Goal: Task Accomplishment & Management: Manage account settings

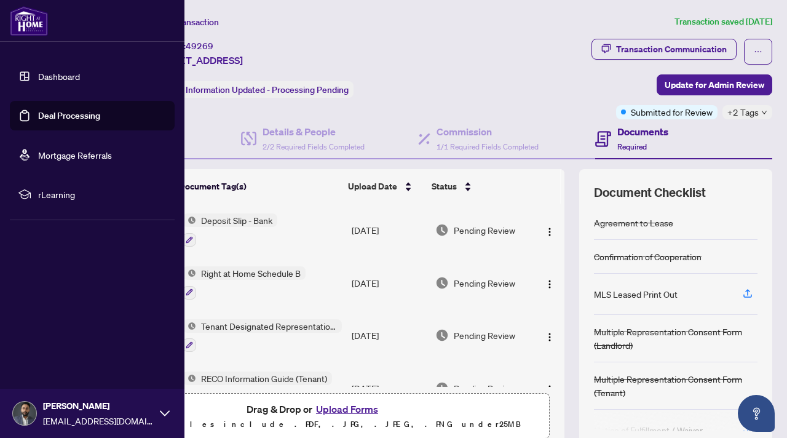
click at [57, 113] on link "Deal Processing" at bounding box center [69, 115] width 62 height 11
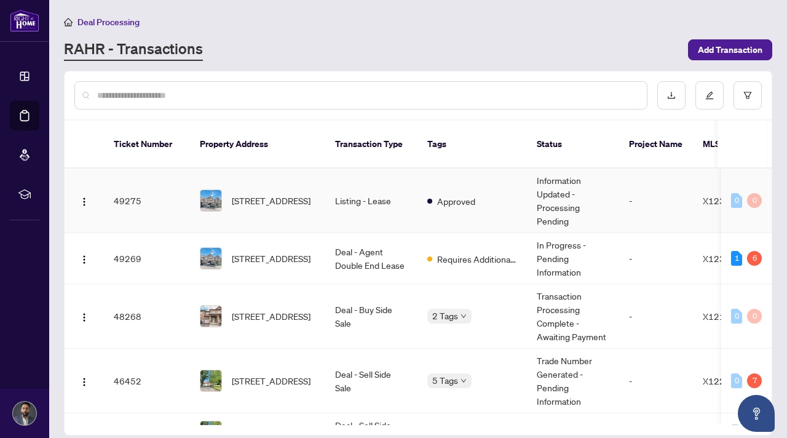
click at [377, 197] on td "Listing - Lease" at bounding box center [371, 200] width 92 height 65
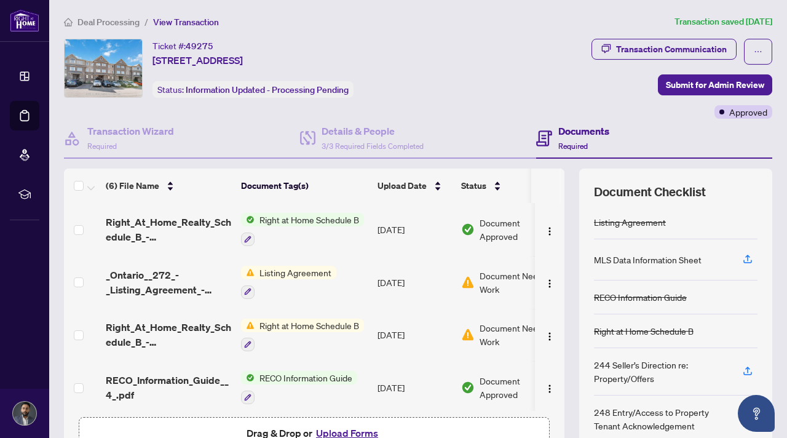
scroll to position [76, 0]
click at [664, 45] on div "Transaction Communication" at bounding box center [671, 49] width 111 height 20
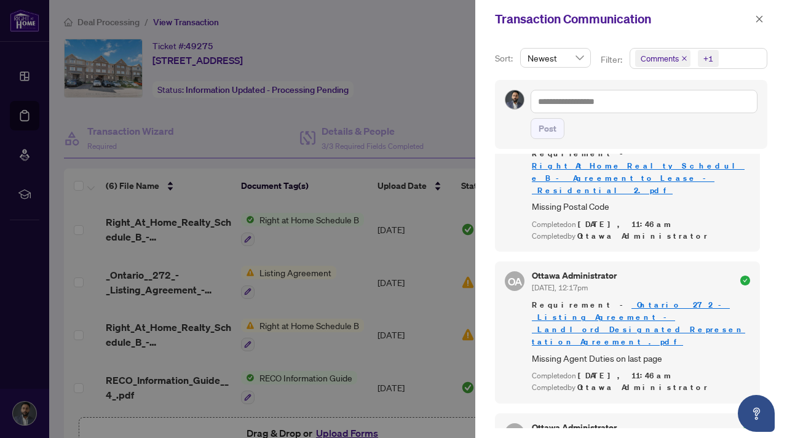
click at [278, 326] on div at bounding box center [393, 219] width 787 height 438
click at [270, 324] on div at bounding box center [393, 219] width 787 height 438
click at [372, 307] on div at bounding box center [393, 219] width 787 height 438
click at [760, 15] on icon "close" at bounding box center [759, 19] width 9 height 9
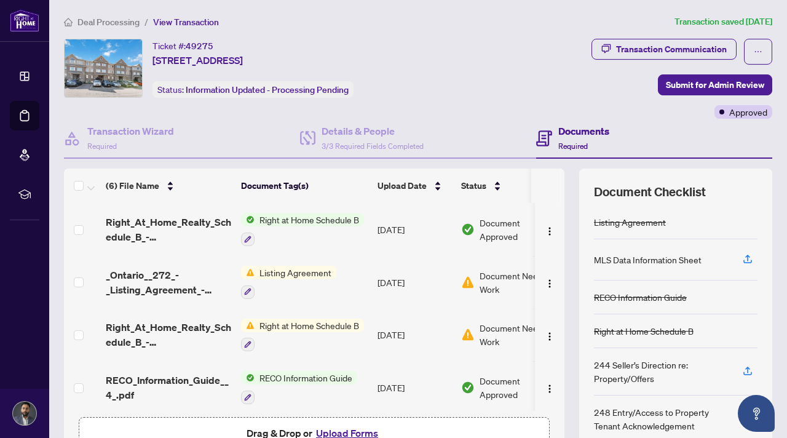
click at [264, 326] on span "Right at Home Schedule B" at bounding box center [308, 325] width 109 height 14
click at [297, 383] on span "Right at Home Schedule B" at bounding box center [302, 383] width 109 height 14
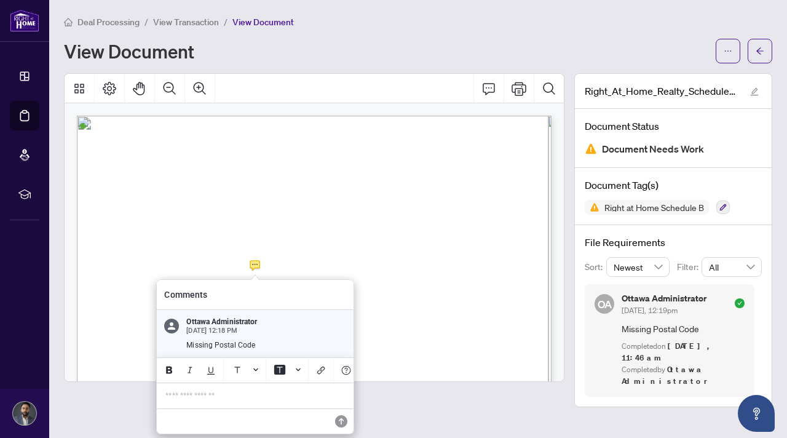
click at [181, 402] on div "**********" at bounding box center [255, 395] width 194 height 25
click at [237, 395] on p "**********" at bounding box center [256, 395] width 179 height 10
click at [346, 422] on icon "Save" at bounding box center [343, 421] width 12 height 12
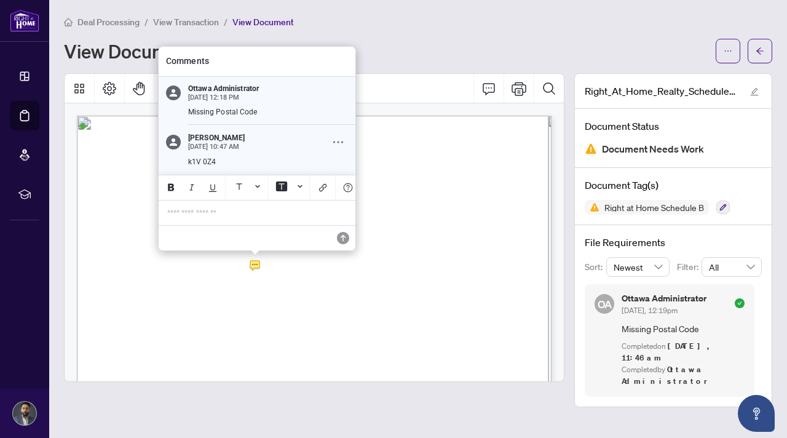
click at [340, 137] on icon "Comment Options" at bounding box center [338, 142] width 10 height 10
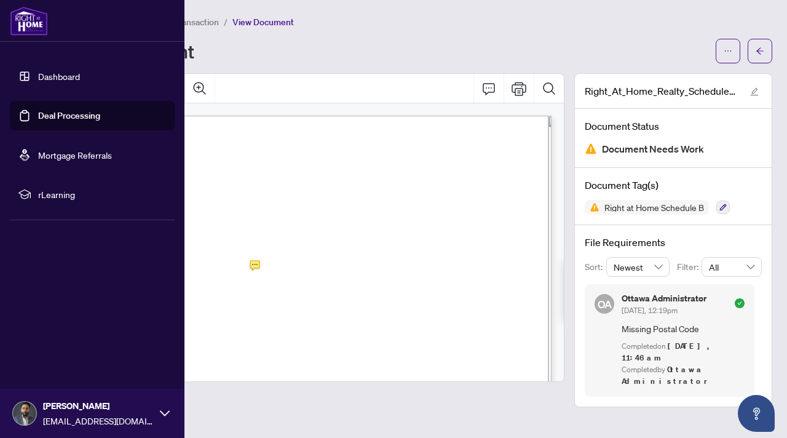
click at [92, 121] on link "Deal Processing" at bounding box center [69, 115] width 62 height 11
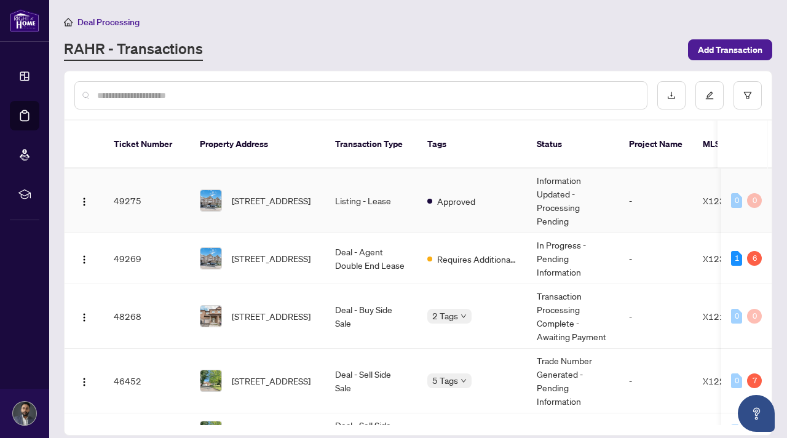
click at [345, 199] on td "Listing - Lease" at bounding box center [371, 200] width 92 height 65
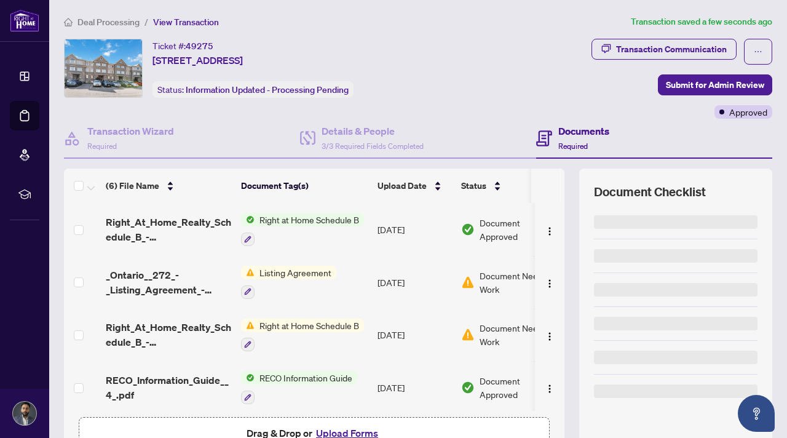
click at [313, 276] on span "Listing Agreement" at bounding box center [295, 272] width 82 height 14
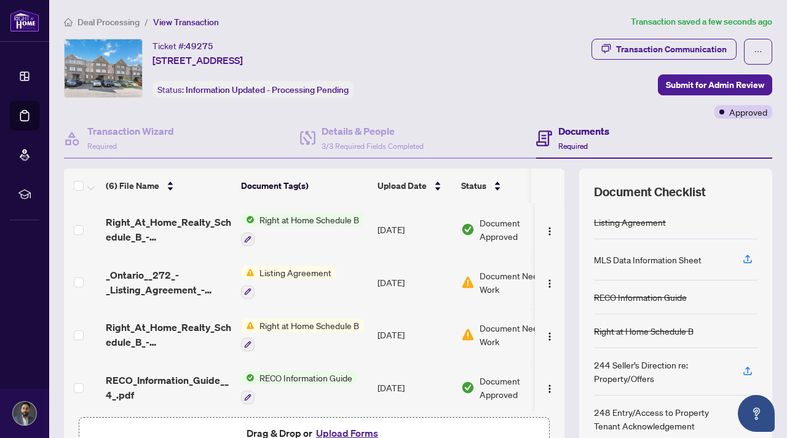
click at [178, 262] on td "_Ontario__272_-_Listing_Agreement_-_Landlord_Designated_Representation_Agreemen…" at bounding box center [168, 282] width 135 height 53
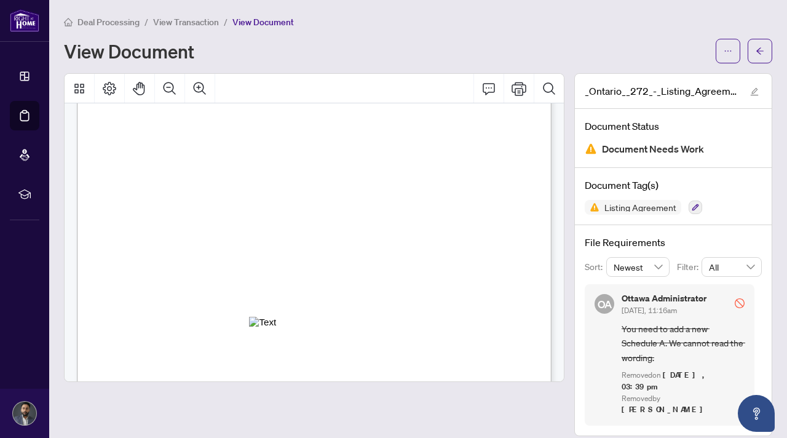
scroll to position [554, 0]
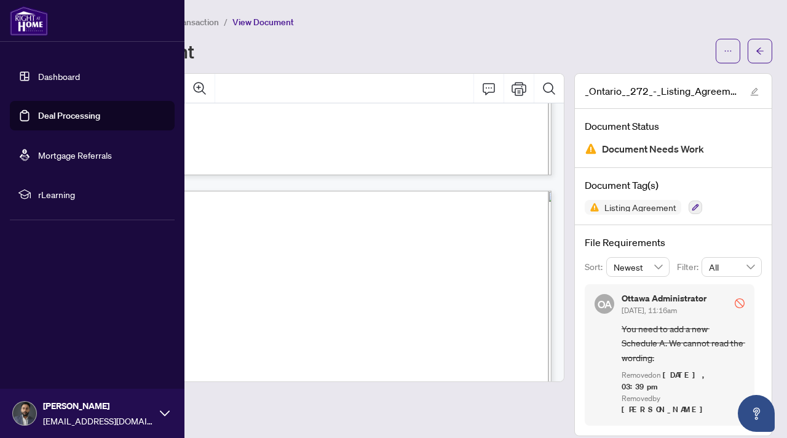
click at [113, 130] on ul "Dashboard Deal Processing Mortgage Referrals rLearning" at bounding box center [92, 134] width 165 height 147
click at [100, 121] on link "Deal Processing" at bounding box center [69, 115] width 62 height 11
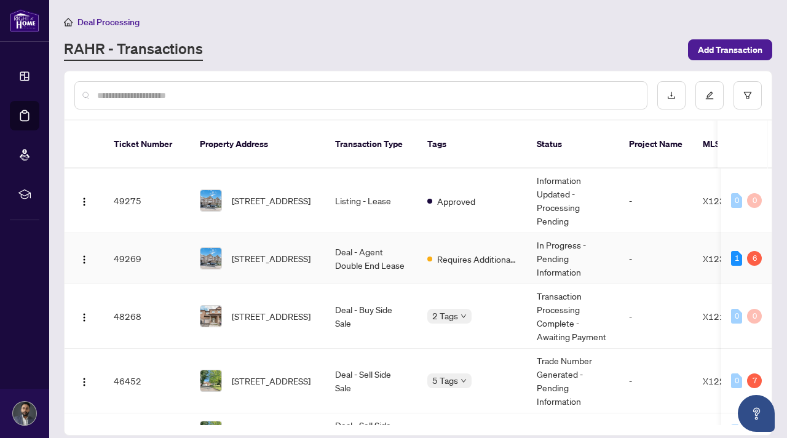
click at [398, 251] on td "Deal - Agent Double End Lease" at bounding box center [371, 258] width 92 height 51
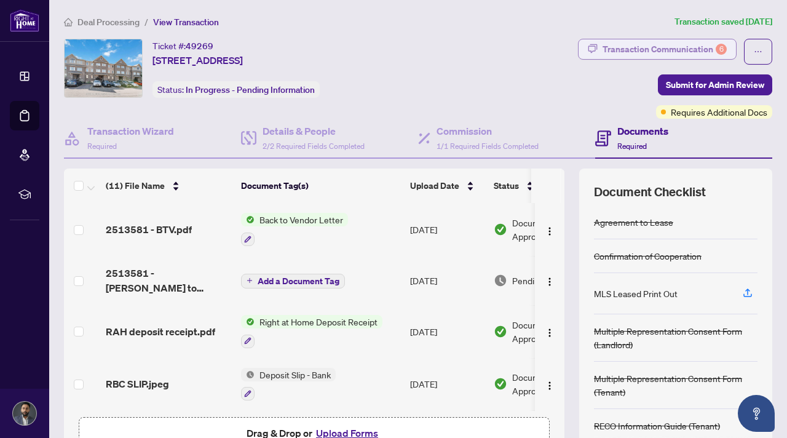
click at [641, 50] on div "Transaction Communication 6" at bounding box center [664, 49] width 124 height 20
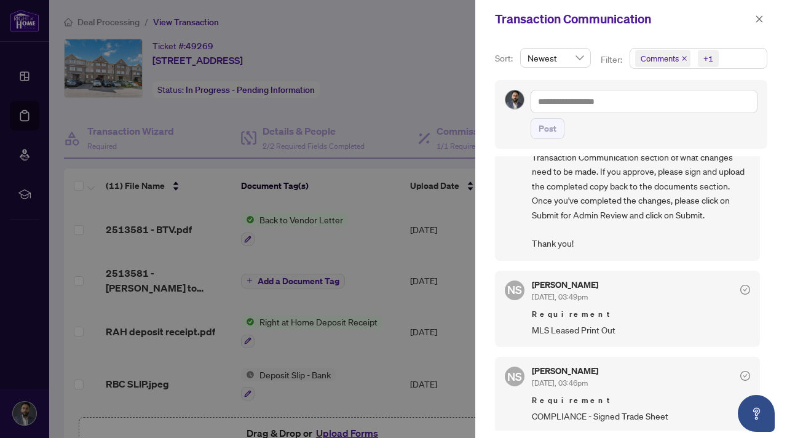
scroll to position [296, 0]
click at [380, 377] on div at bounding box center [393, 219] width 787 height 438
click at [761, 18] on icon "close" at bounding box center [759, 19] width 9 height 9
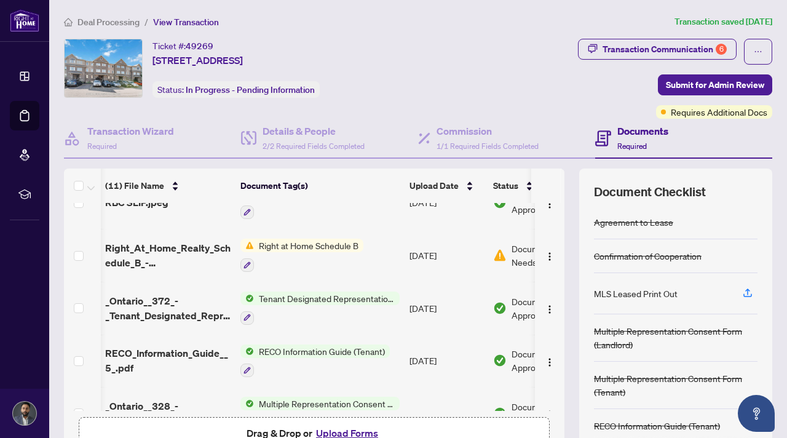
scroll to position [182, 1]
click at [339, 246] on span "Right at Home Schedule B" at bounding box center [308, 245] width 109 height 14
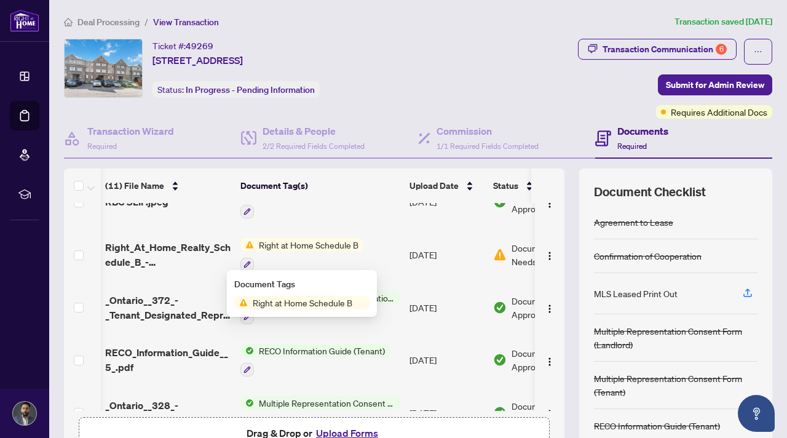
click at [331, 246] on span "Right at Home Schedule B" at bounding box center [308, 245] width 109 height 14
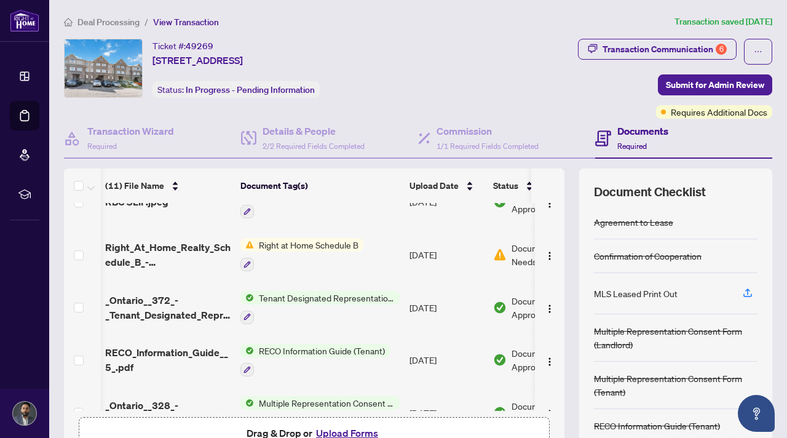
click at [329, 240] on span "Right at Home Schedule B" at bounding box center [308, 245] width 109 height 14
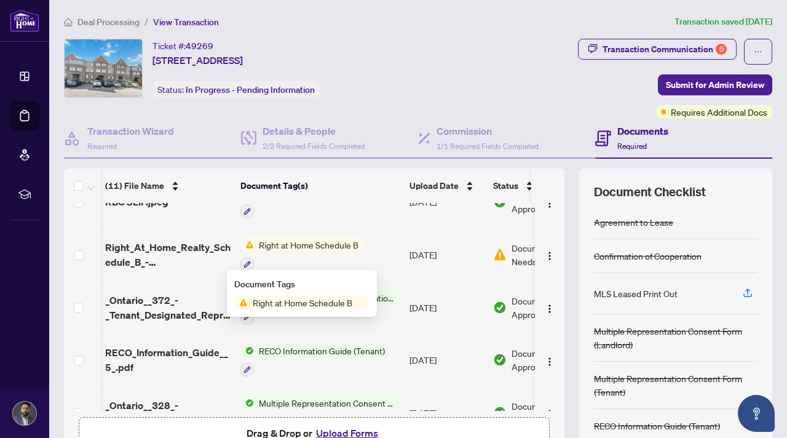
click at [297, 305] on span "Right at Home Schedule B" at bounding box center [302, 303] width 109 height 14
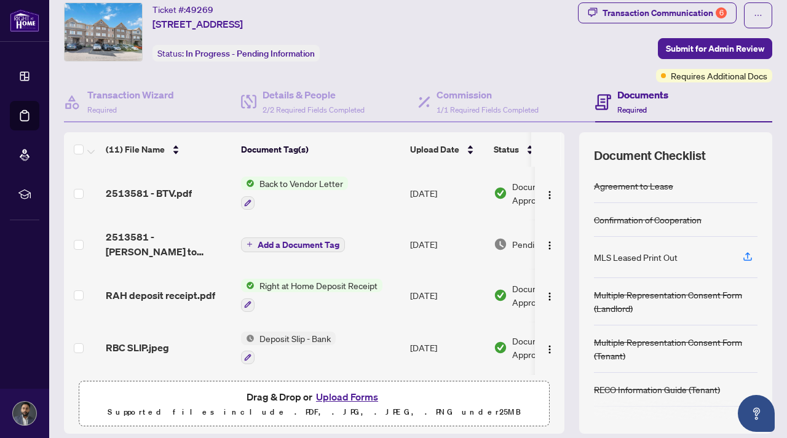
scroll to position [34, 0]
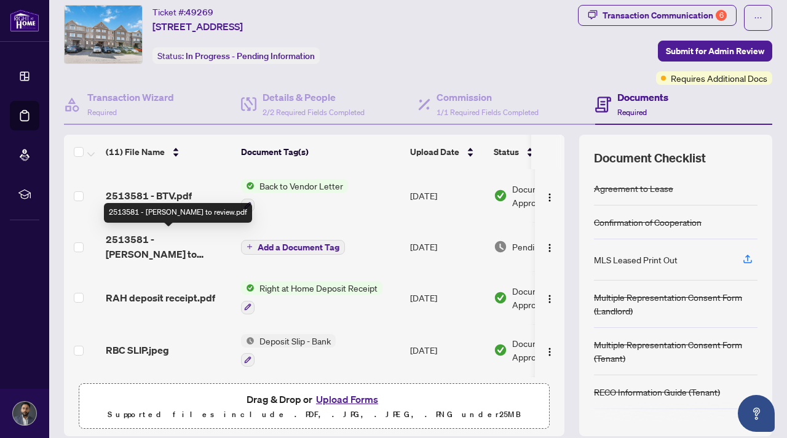
click at [181, 244] on span "2513581 - [PERSON_NAME] to review.pdf" at bounding box center [168, 246] width 125 height 29
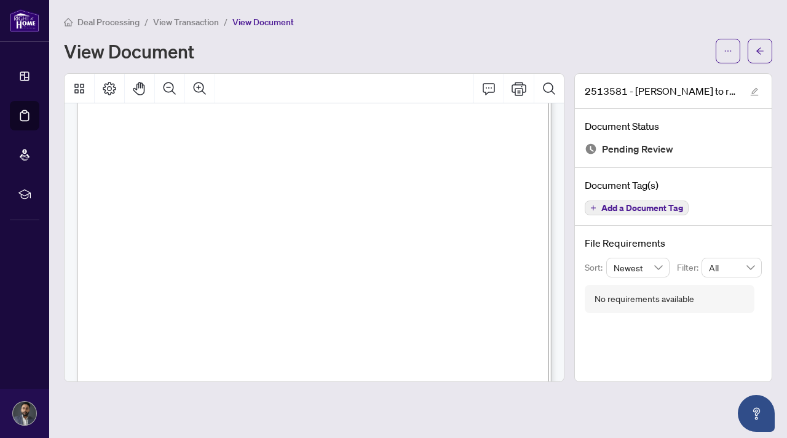
scroll to position [122, 0]
click at [723, 51] on icon "ellipsis" at bounding box center [727, 51] width 9 height 9
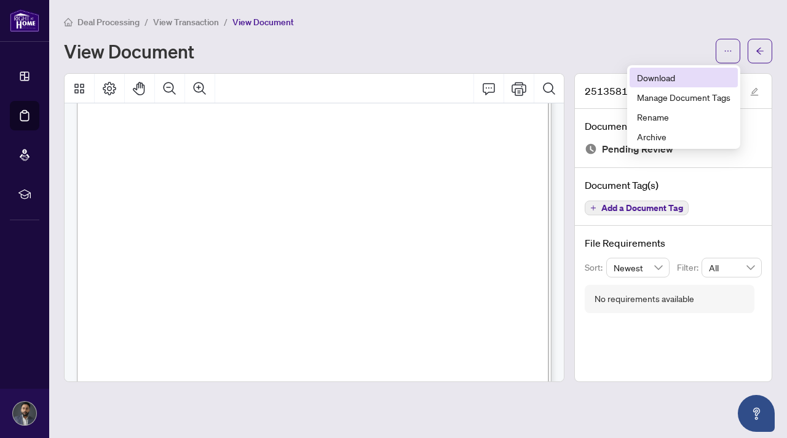
click at [687, 85] on li "Download" at bounding box center [683, 78] width 108 height 20
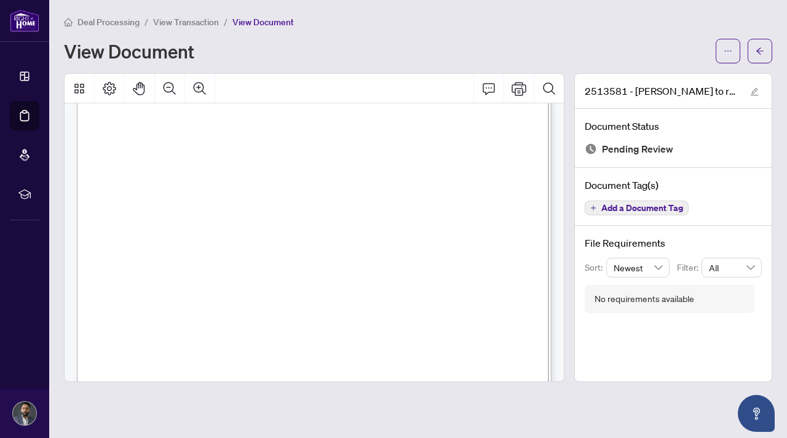
scroll to position [0, 0]
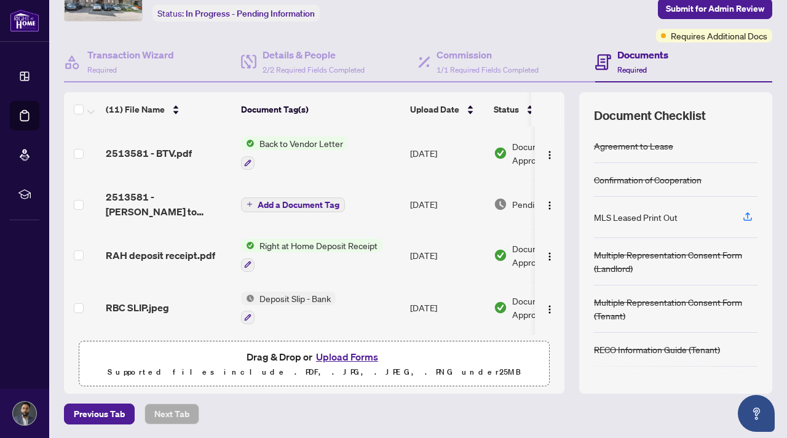
scroll to position [74, 0]
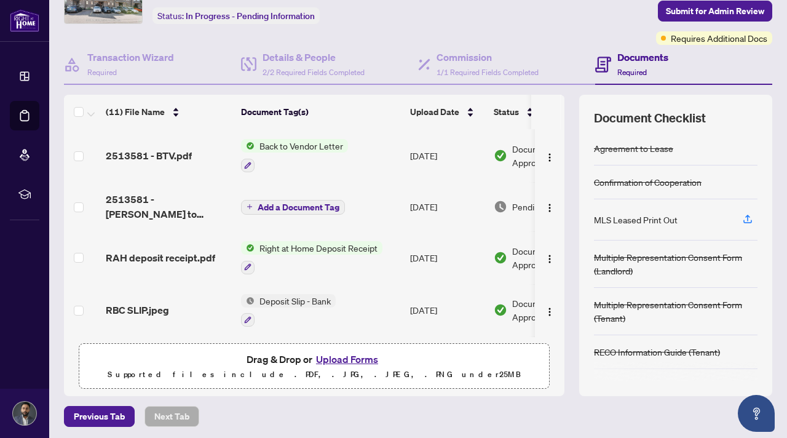
click at [337, 360] on button "Upload Forms" at bounding box center [346, 359] width 69 height 16
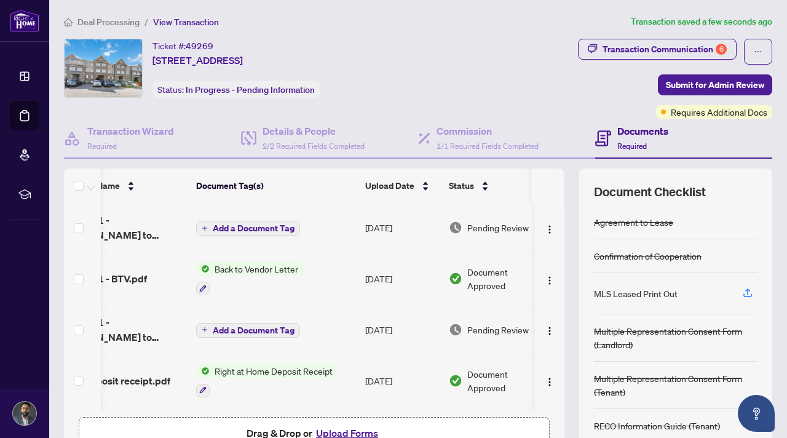
scroll to position [0, 62]
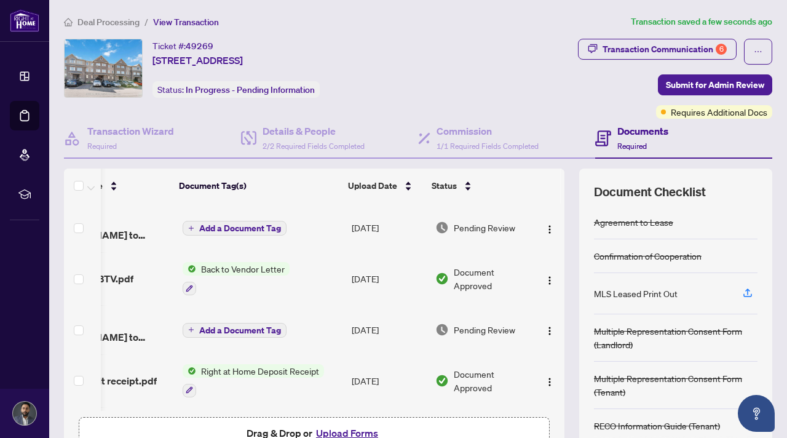
click at [243, 224] on span "Add a Document Tag" at bounding box center [240, 228] width 82 height 9
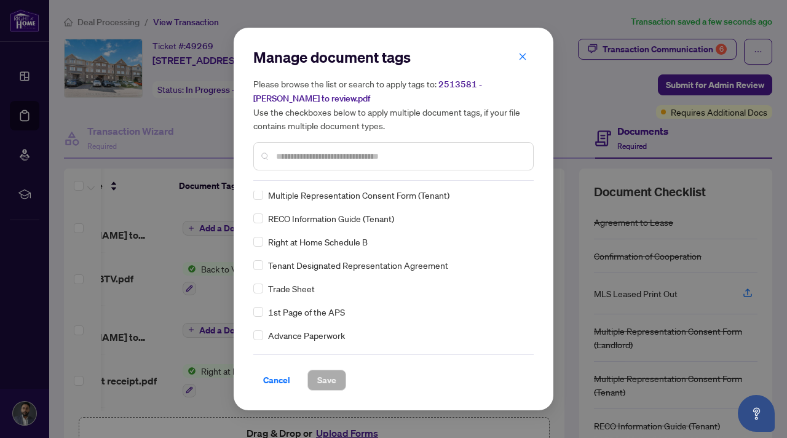
scroll to position [116, 0]
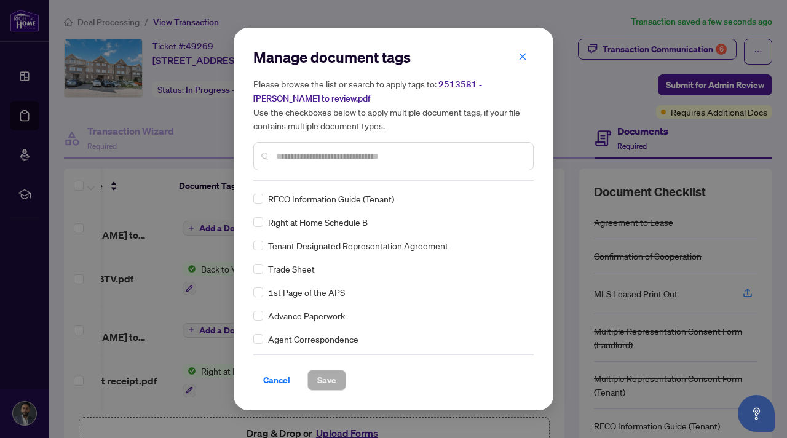
click at [268, 270] on span "Trade Sheet" at bounding box center [291, 269] width 47 height 14
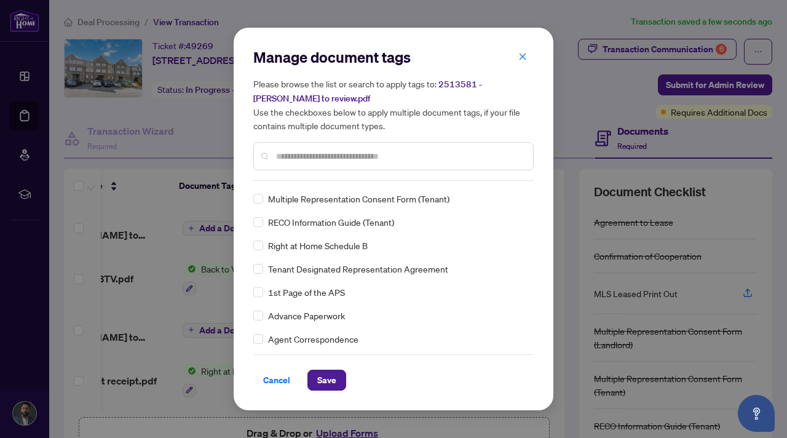
scroll to position [0, 0]
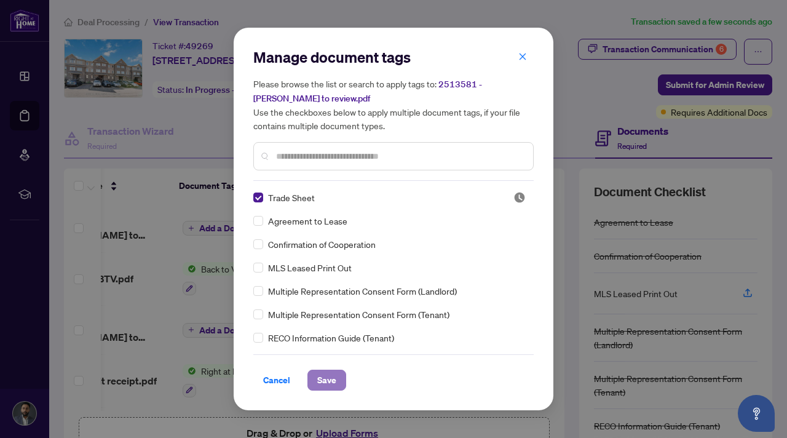
click at [332, 380] on span "Save" at bounding box center [326, 380] width 19 height 20
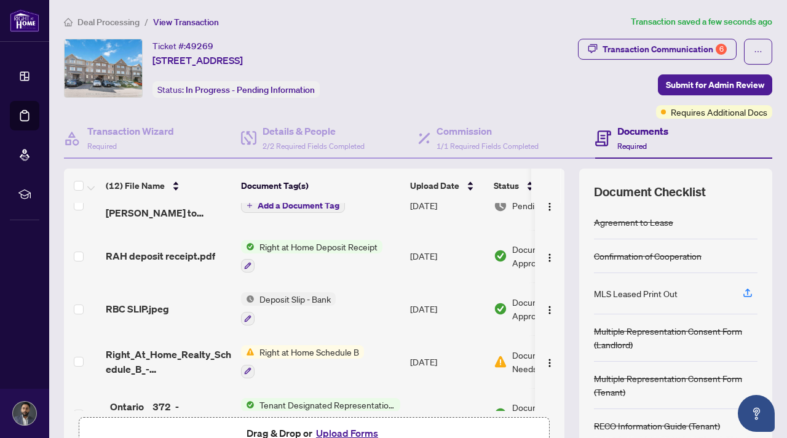
click at [300, 350] on span "Right at Home Schedule B" at bounding box center [308, 352] width 109 height 14
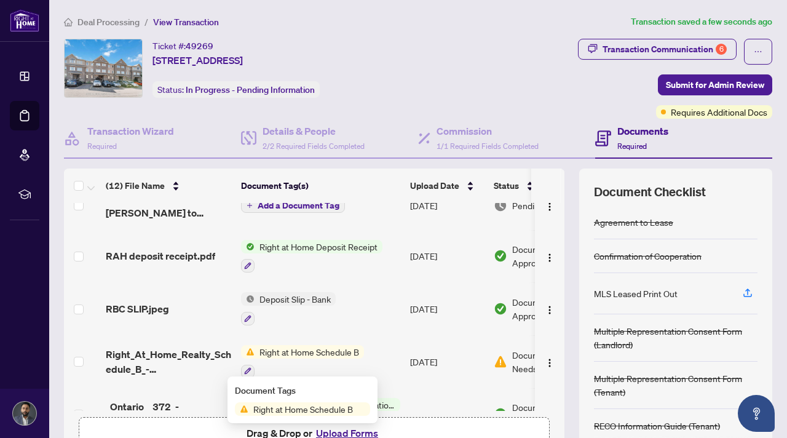
click at [321, 405] on span "Right at Home Schedule B" at bounding box center [302, 409] width 109 height 14
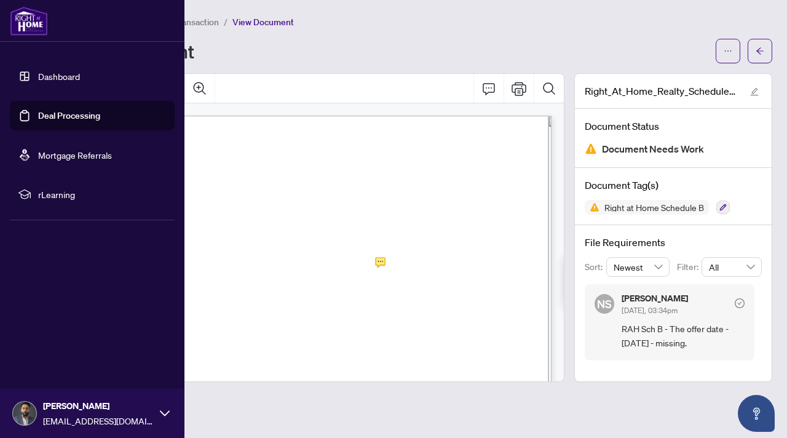
click at [61, 111] on link "Deal Processing" at bounding box center [69, 115] width 62 height 11
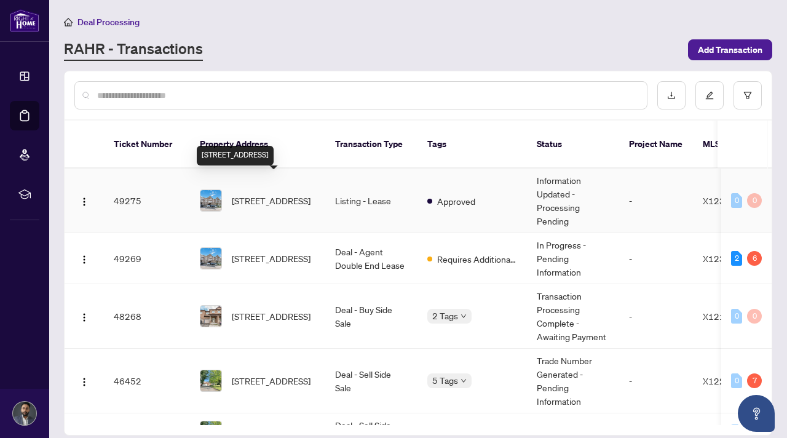
click at [293, 194] on span "[STREET_ADDRESS]" at bounding box center [271, 201] width 79 height 14
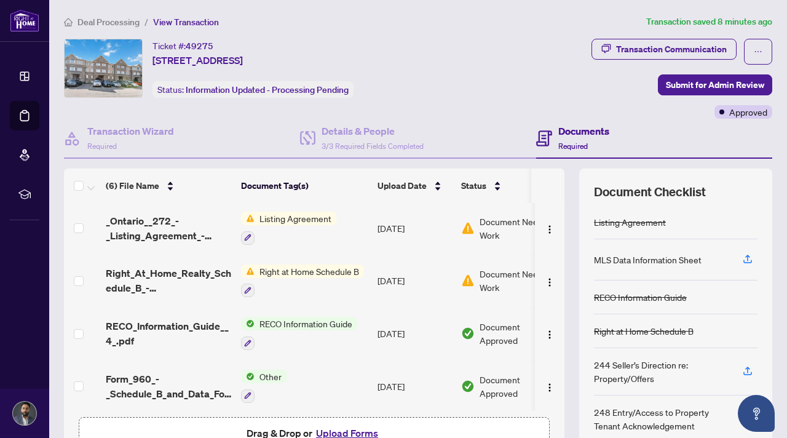
scroll to position [56, 0]
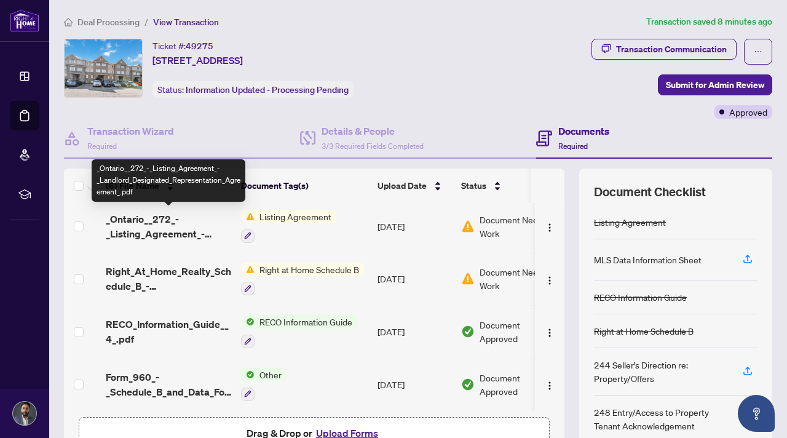
click at [147, 218] on span "_Ontario__272_-_Listing_Agreement_-_Landlord_Designated_Representation_Agreemen…" at bounding box center [168, 225] width 125 height 29
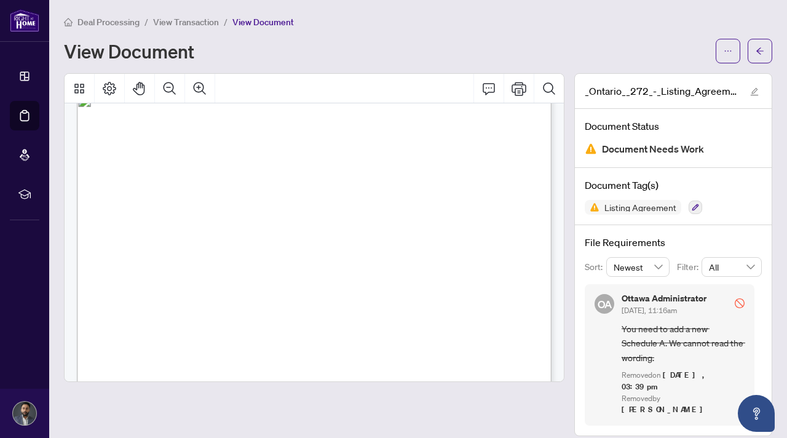
scroll to position [549, 0]
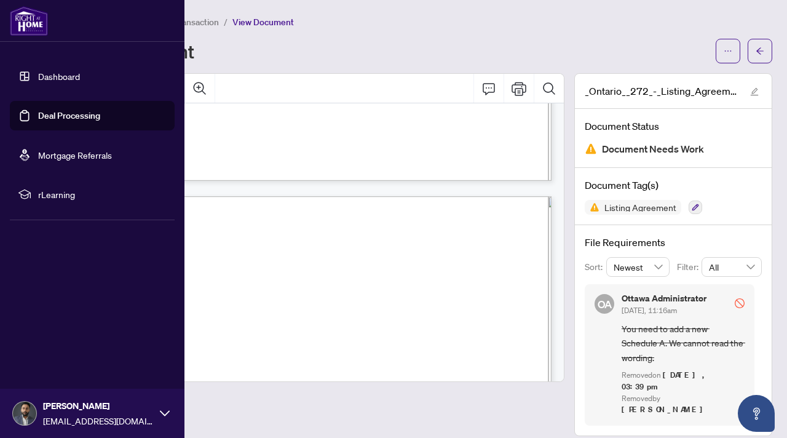
click at [87, 119] on link "Deal Processing" at bounding box center [69, 115] width 62 height 11
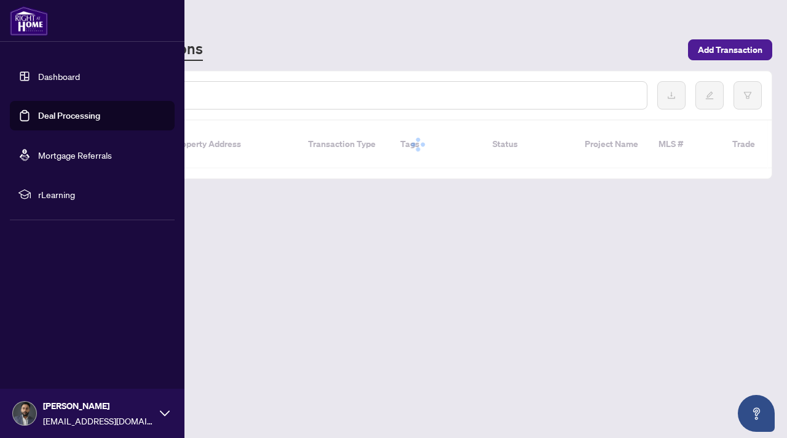
drag, startPoint x: 38, startPoint y: 115, endPoint x: 260, endPoint y: 237, distance: 253.3
click at [39, 115] on link "Deal Processing" at bounding box center [69, 115] width 62 height 11
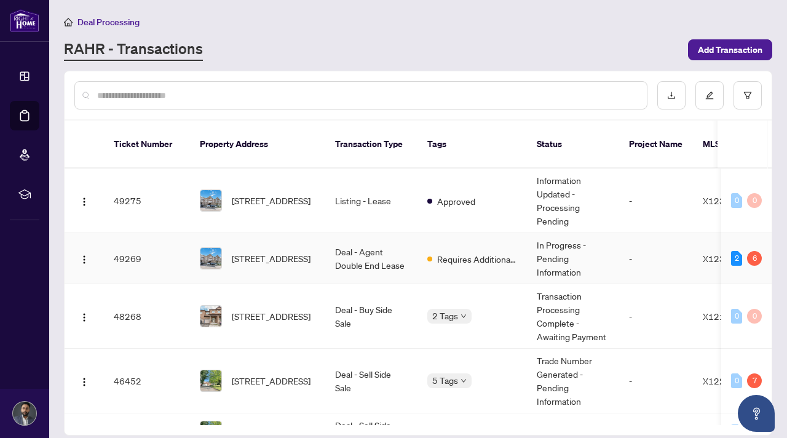
click at [418, 249] on td "Requires Additional Docs" at bounding box center [471, 258] width 109 height 51
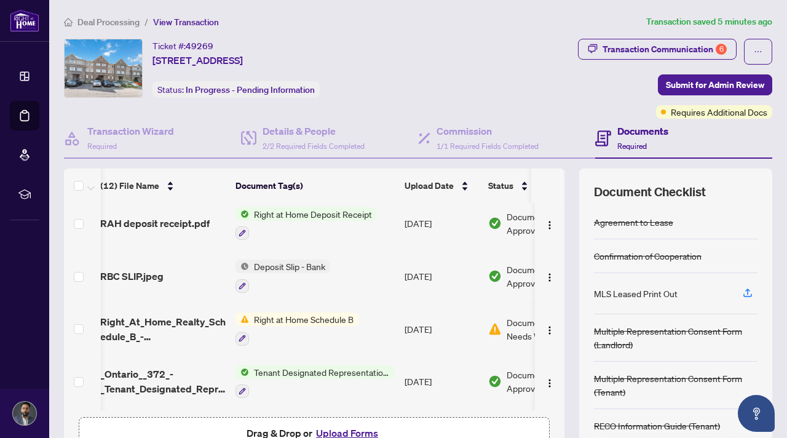
scroll to position [167, 6]
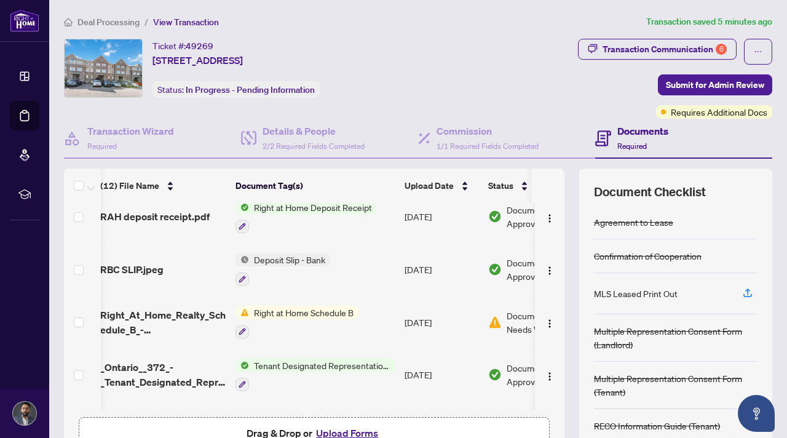
click at [323, 313] on span "Right at Home Schedule B" at bounding box center [303, 312] width 109 height 14
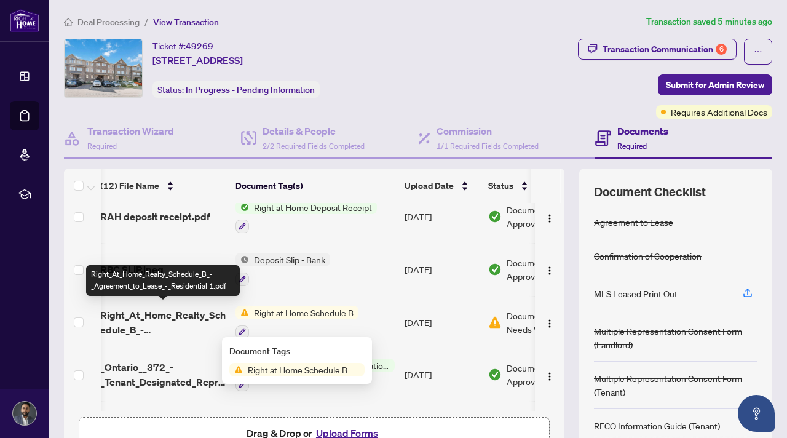
click at [172, 318] on span "Right_At_Home_Realty_Schedule_B_-_Agreement_to_Lease_-_Residential 1.pdf" at bounding box center [162, 321] width 125 height 29
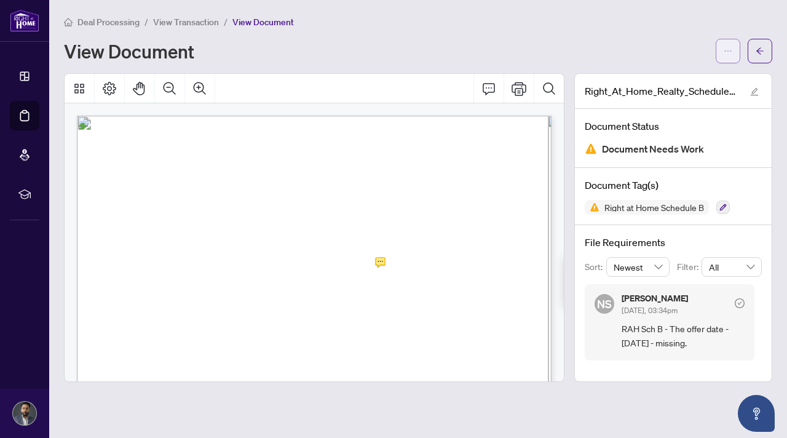
click at [723, 59] on span "button" at bounding box center [727, 51] width 9 height 20
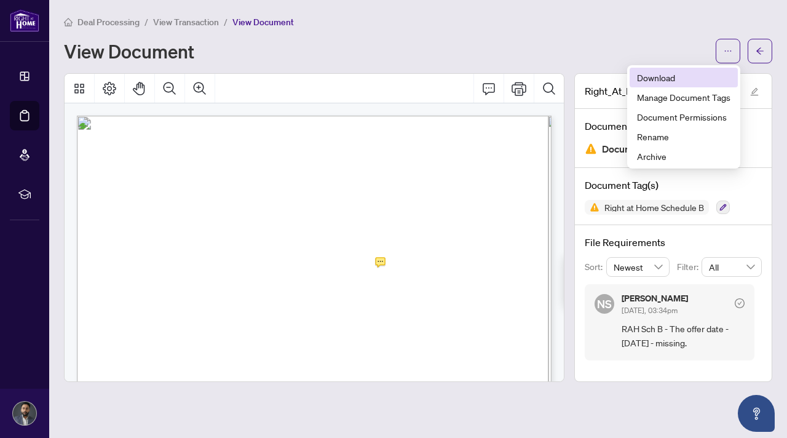
click at [661, 74] on span "Download" at bounding box center [683, 78] width 93 height 14
